Goal: Check status: Check status

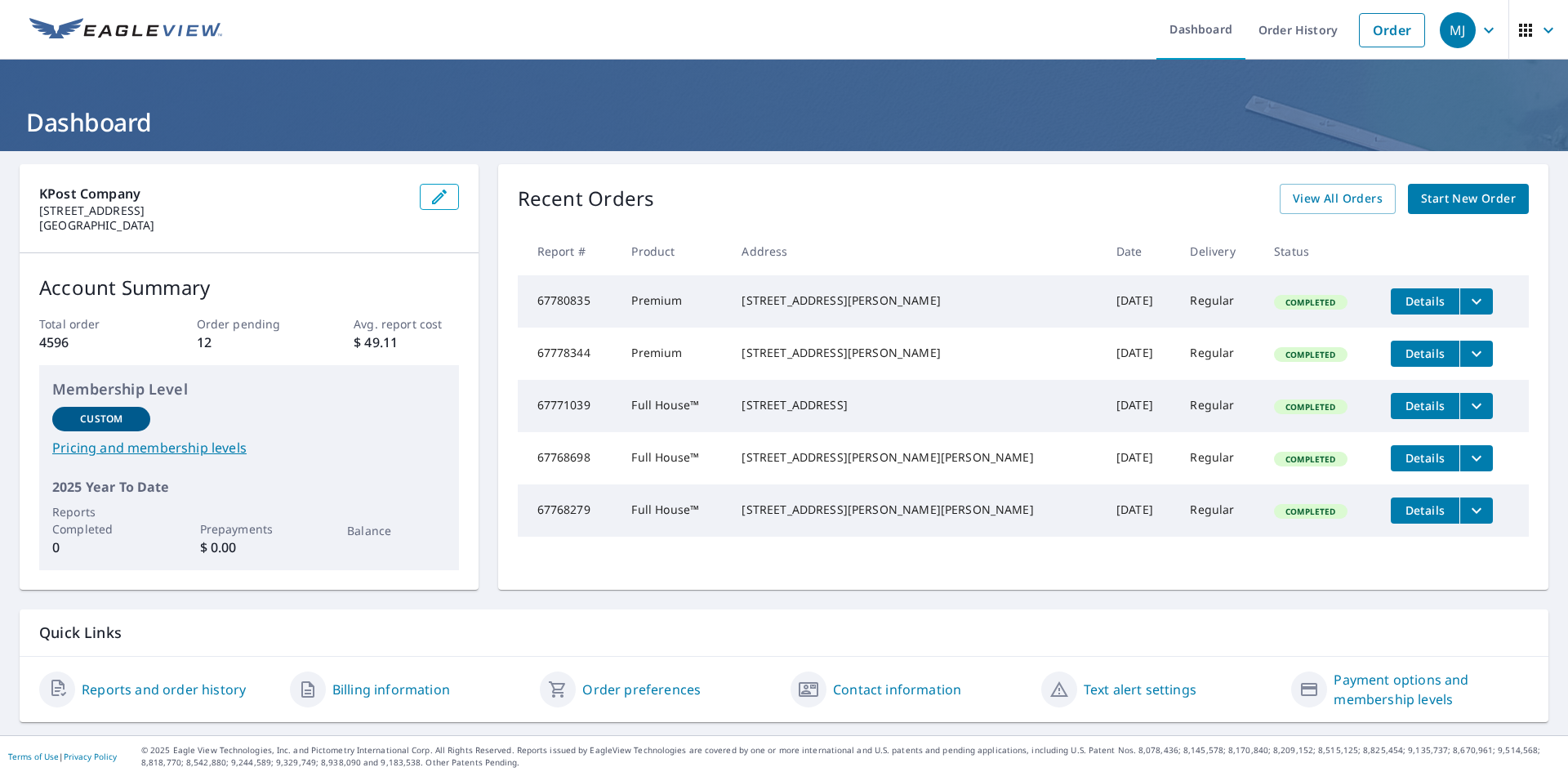
scroll to position [4, 0]
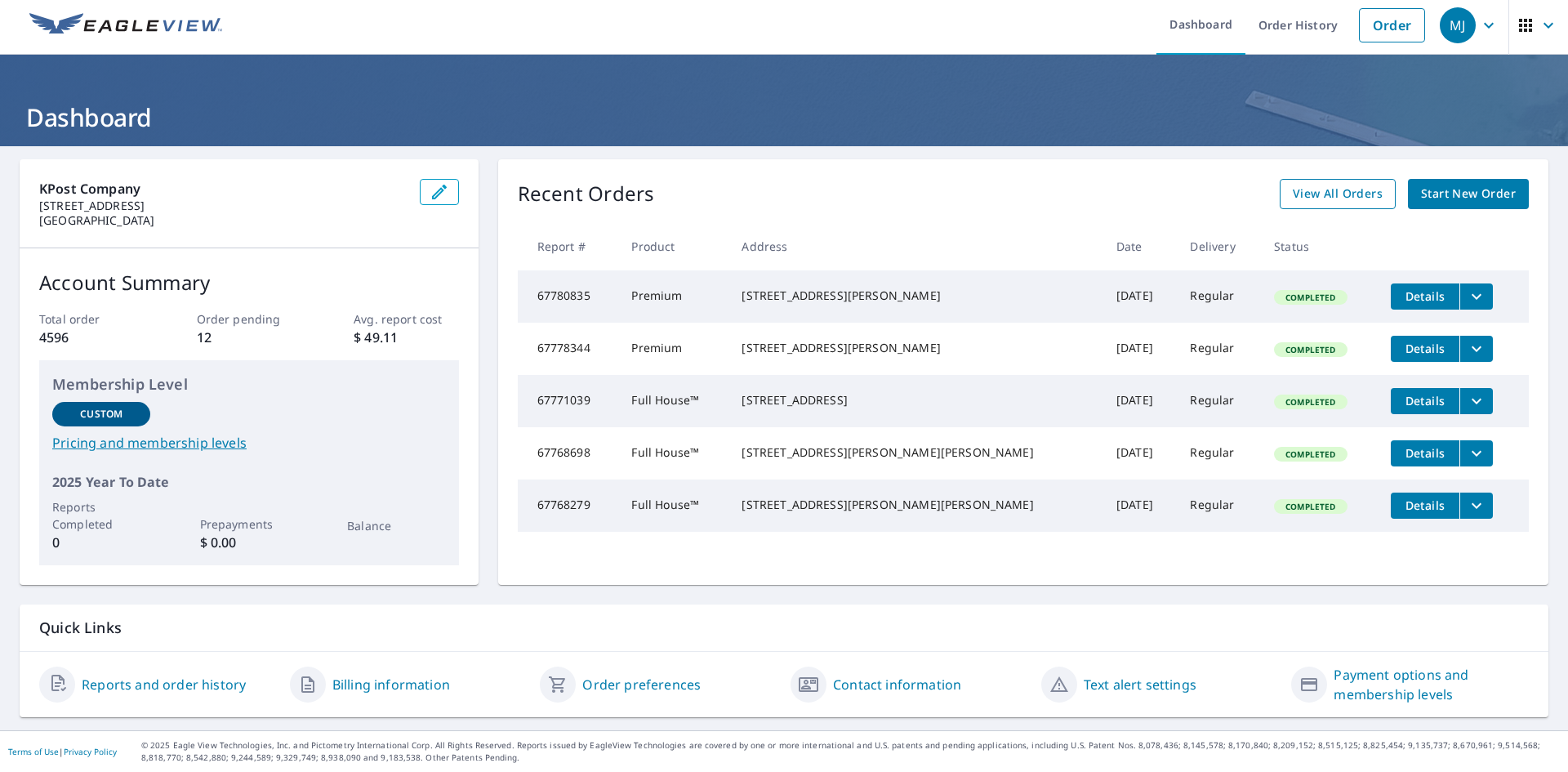
click at [1342, 196] on span "View All Orders" at bounding box center [1338, 194] width 90 height 21
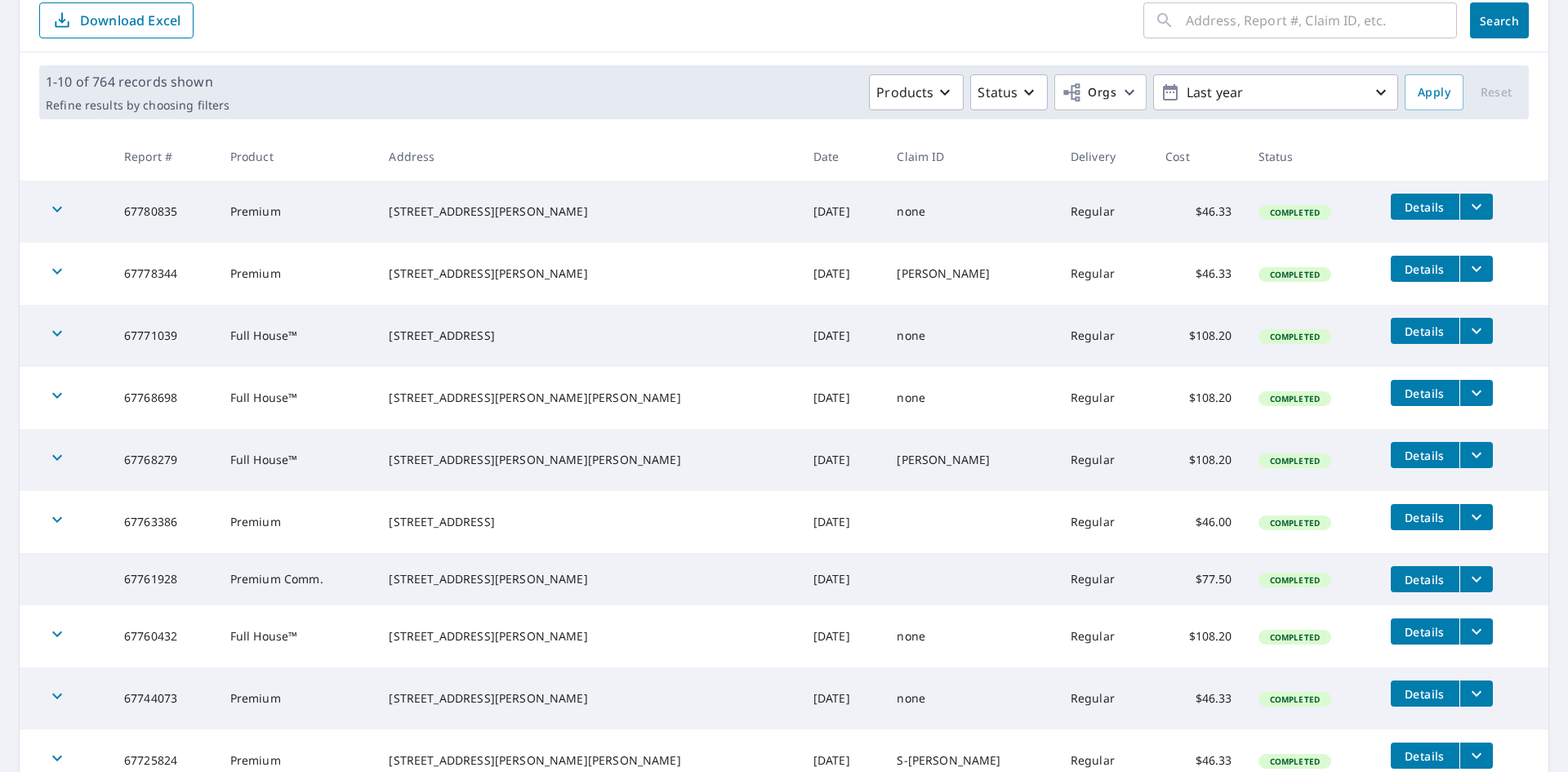
scroll to position [164, 0]
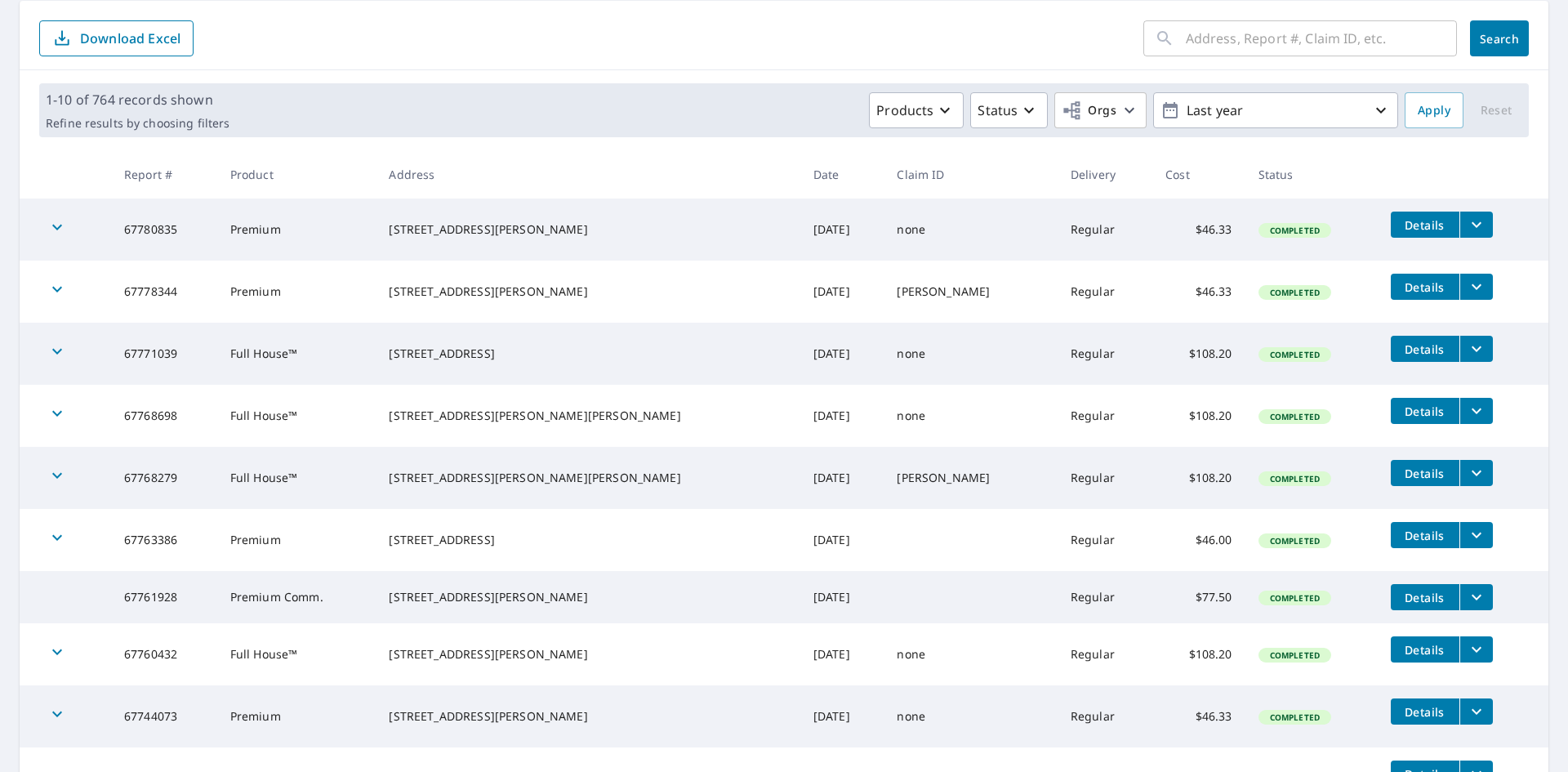
click at [1401, 658] on span "Details" at bounding box center [1425, 650] width 49 height 15
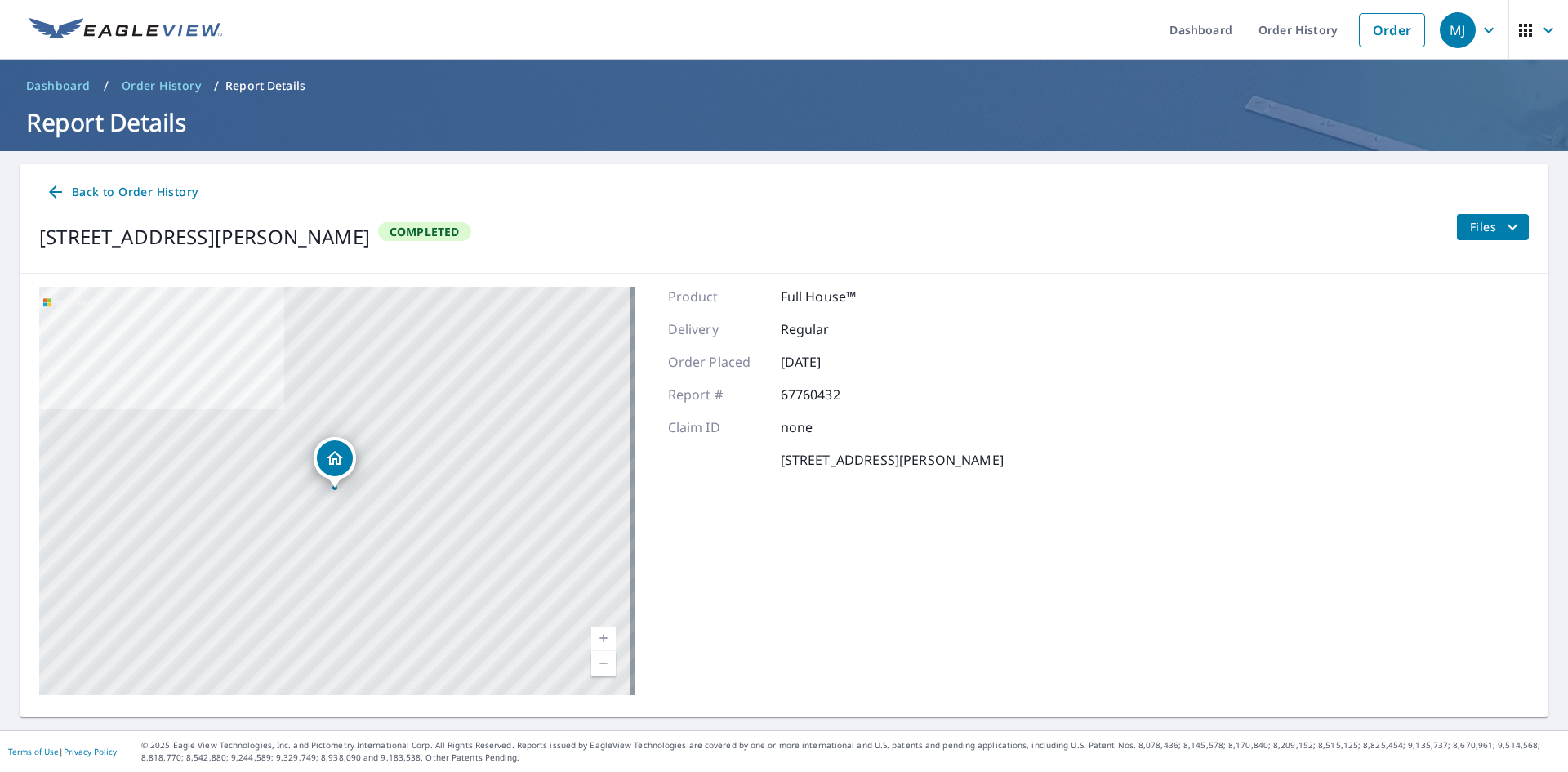
click at [86, 192] on span "Back to Order History" at bounding box center [121, 192] width 152 height 21
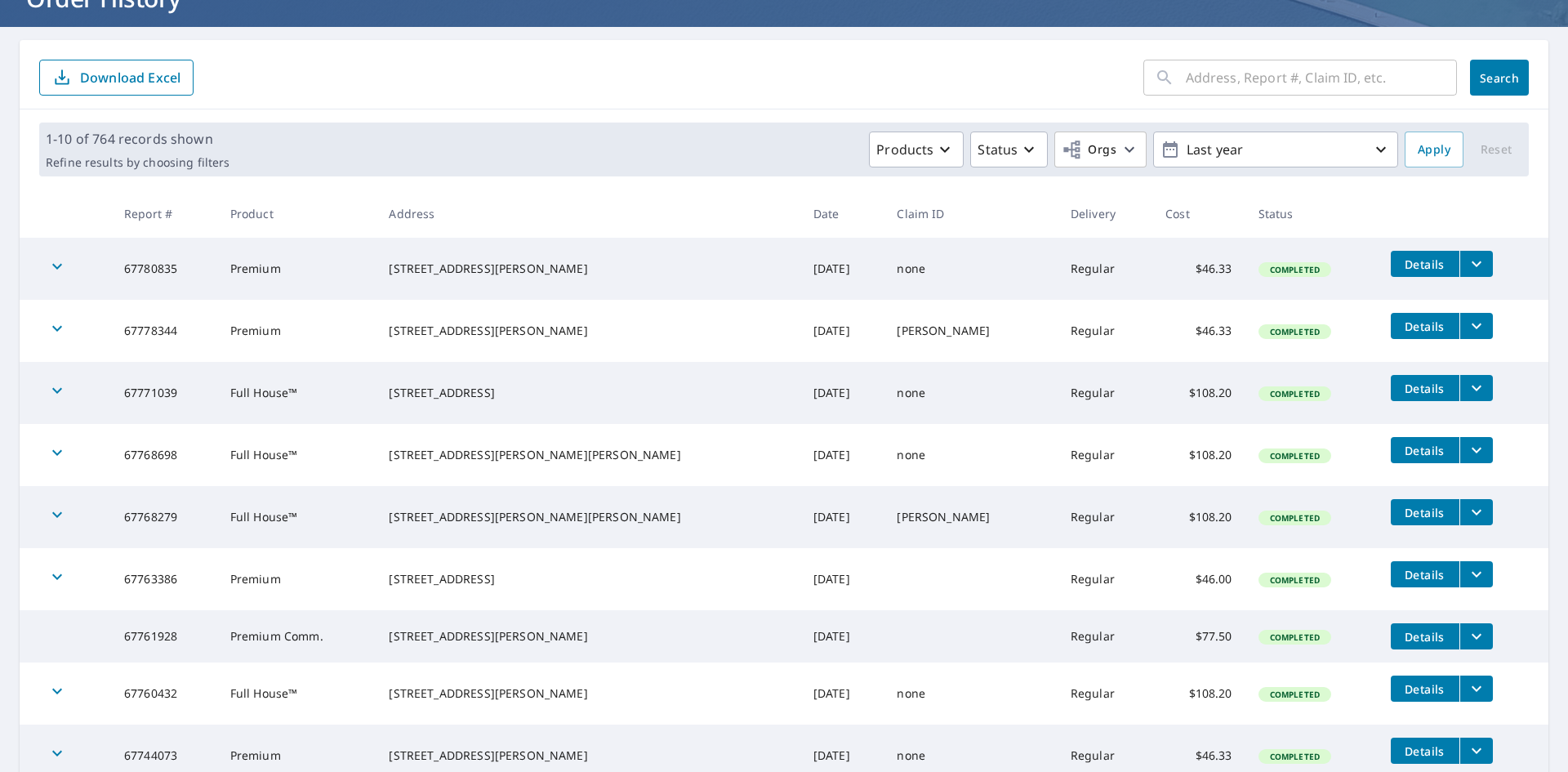
scroll to position [328, 0]
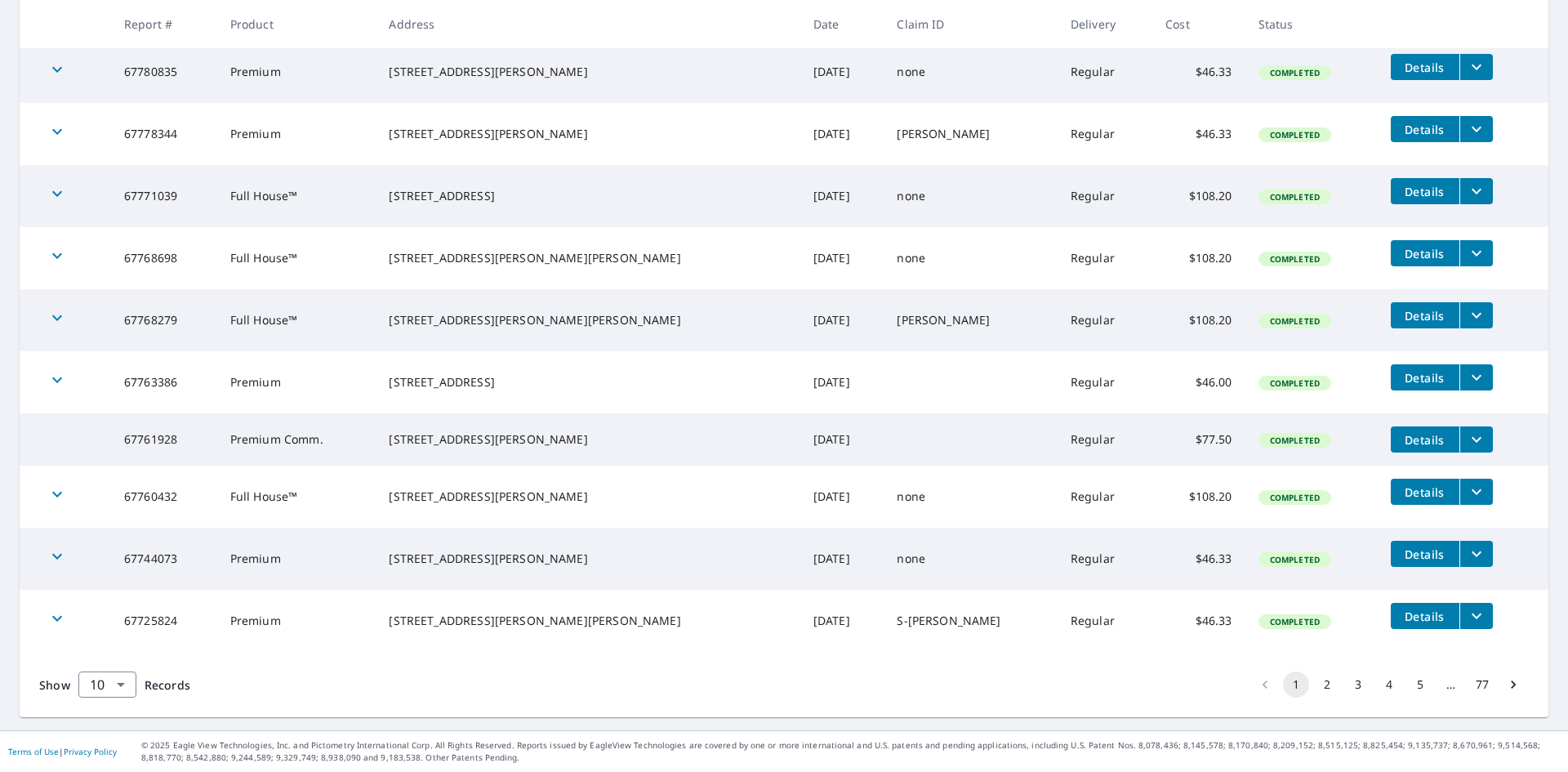
click at [1467, 495] on icon "filesDropdownBtn-67760432" at bounding box center [1477, 492] width 20 height 20
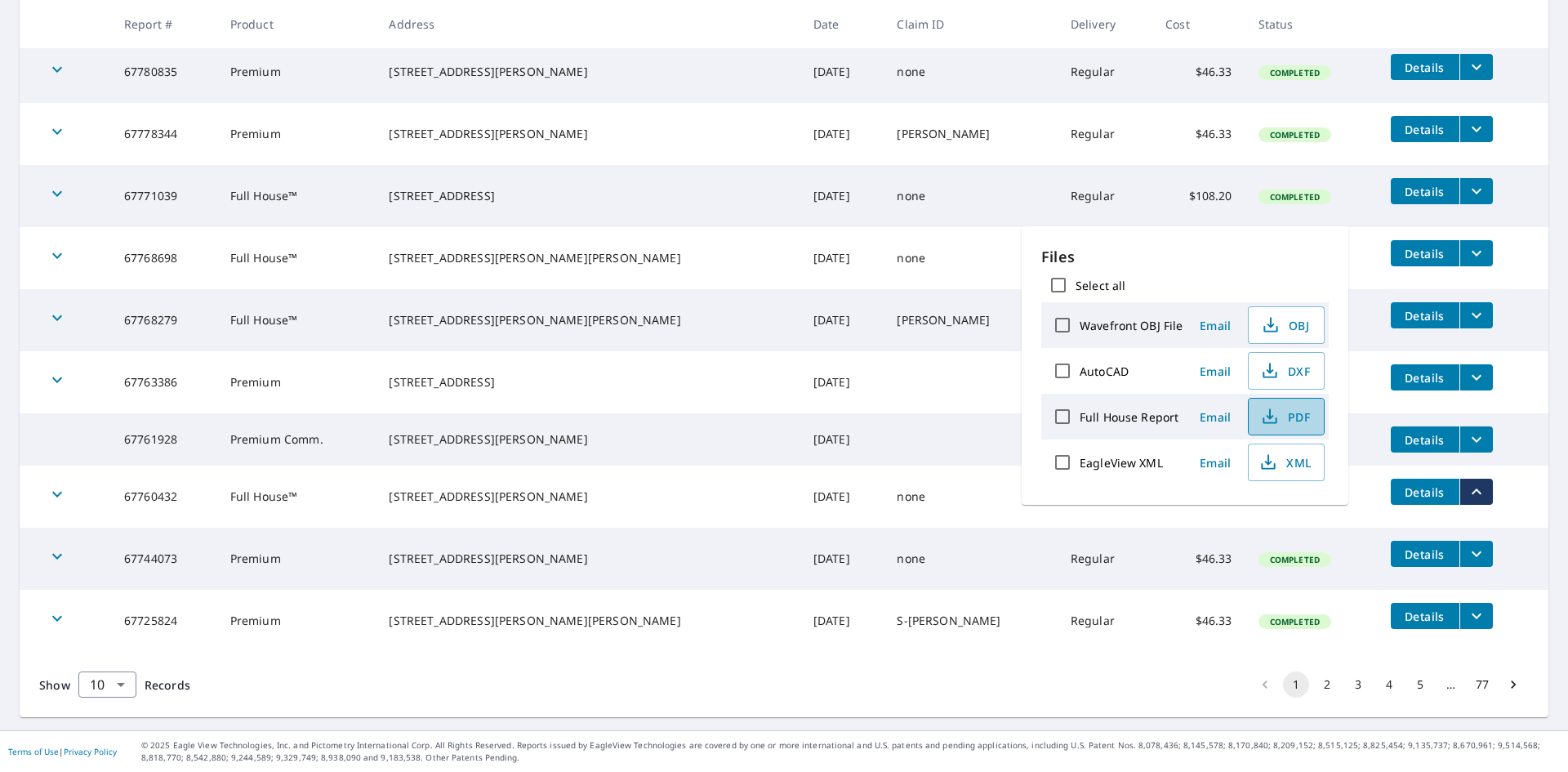
click at [1271, 420] on icon "button" at bounding box center [1271, 417] width 20 height 20
